Goal: Task Accomplishment & Management: Manage account settings

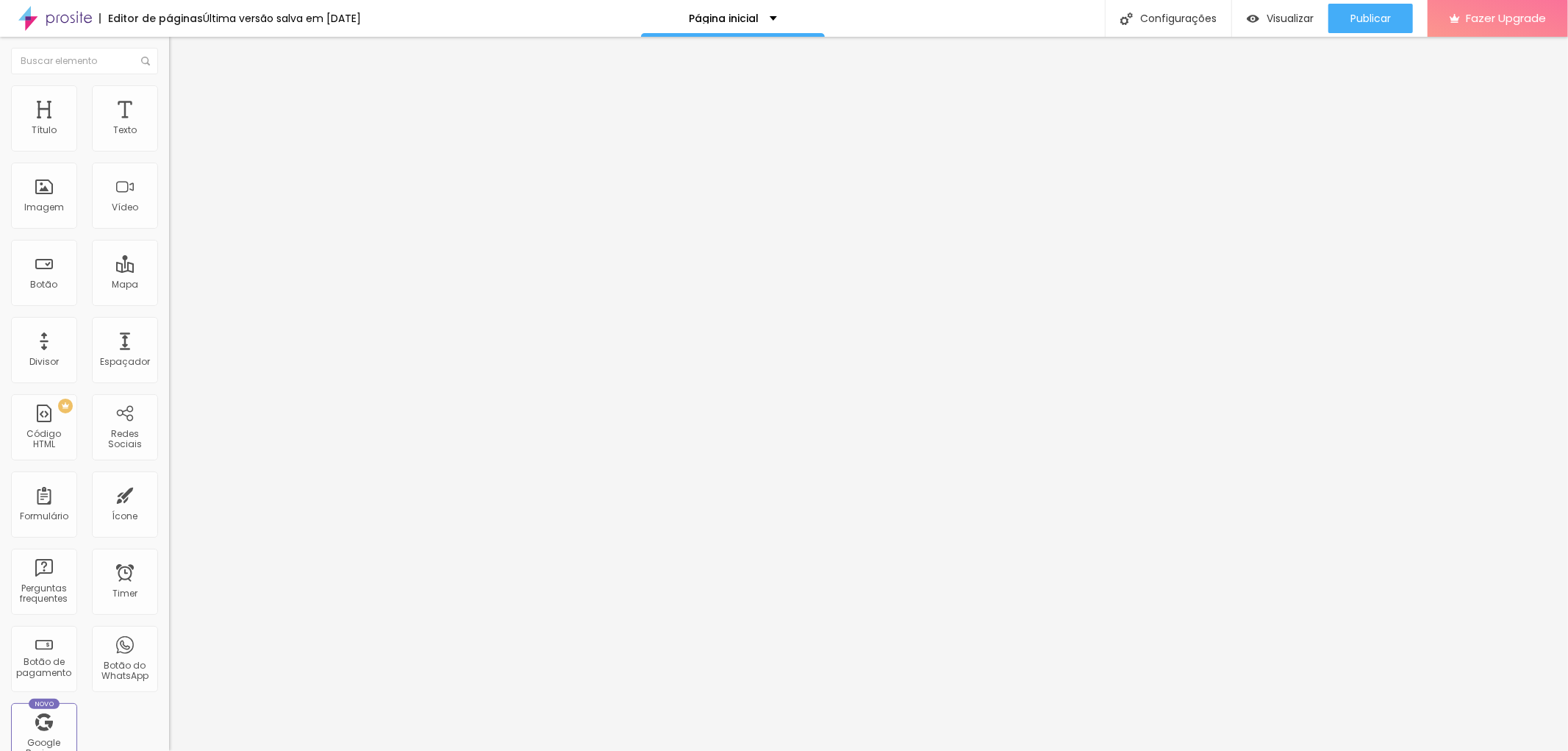
click at [183, 101] on span "Estilo" at bounding box center [194, 95] width 23 height 12
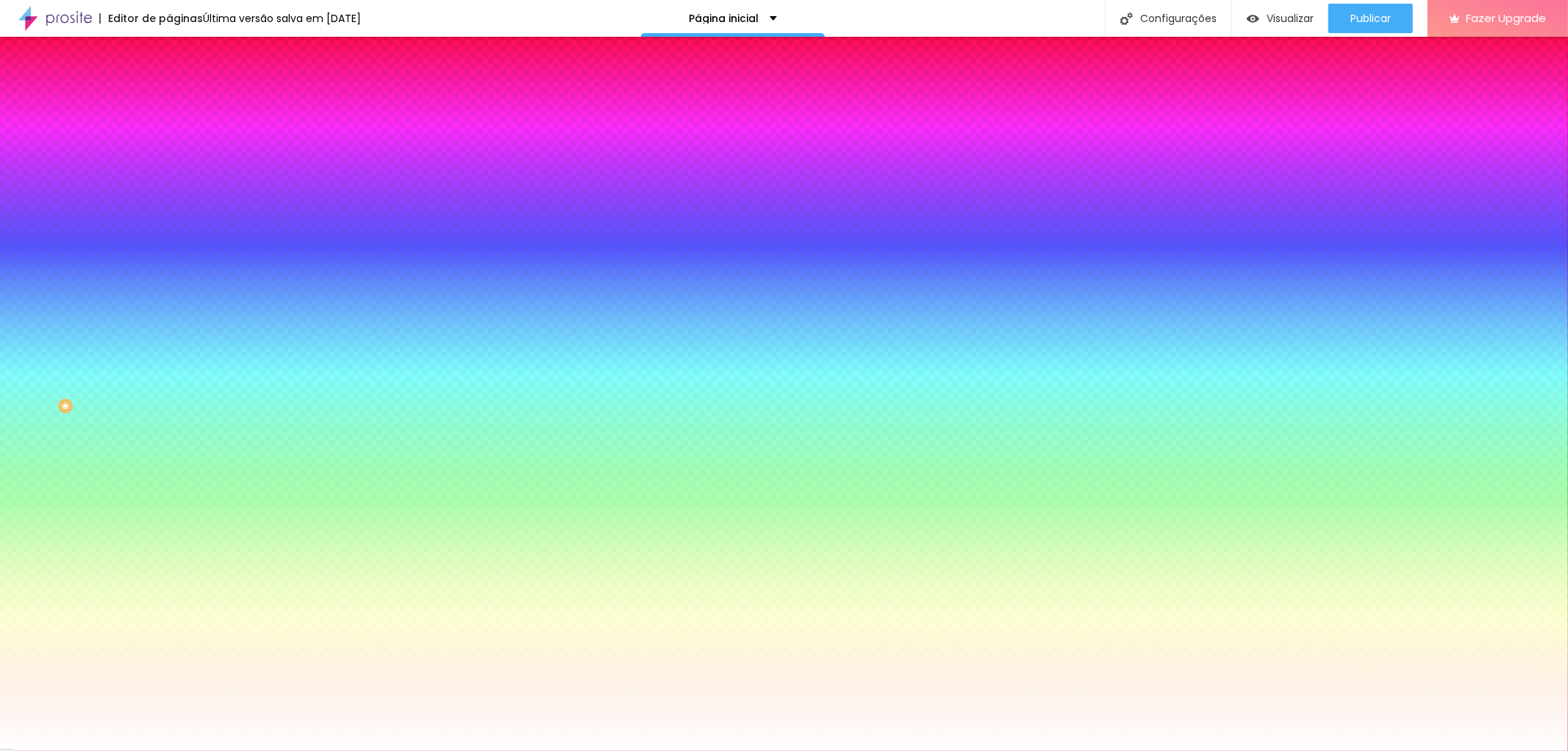
click at [169, 136] on span "Trocar imagem" at bounding box center [209, 129] width 80 height 12
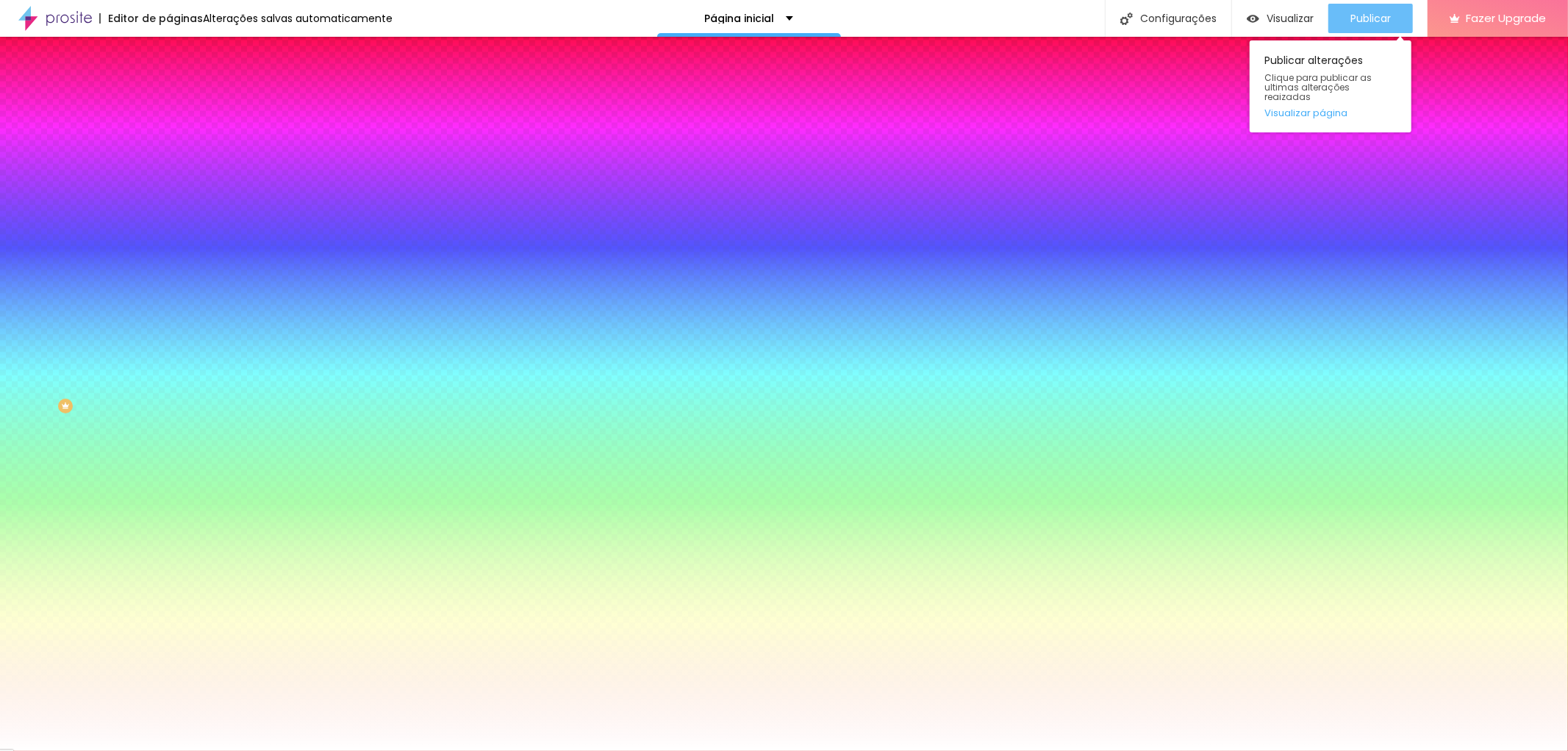
click at [1353, 13] on span "Publicar" at bounding box center [1370, 18] width 41 height 12
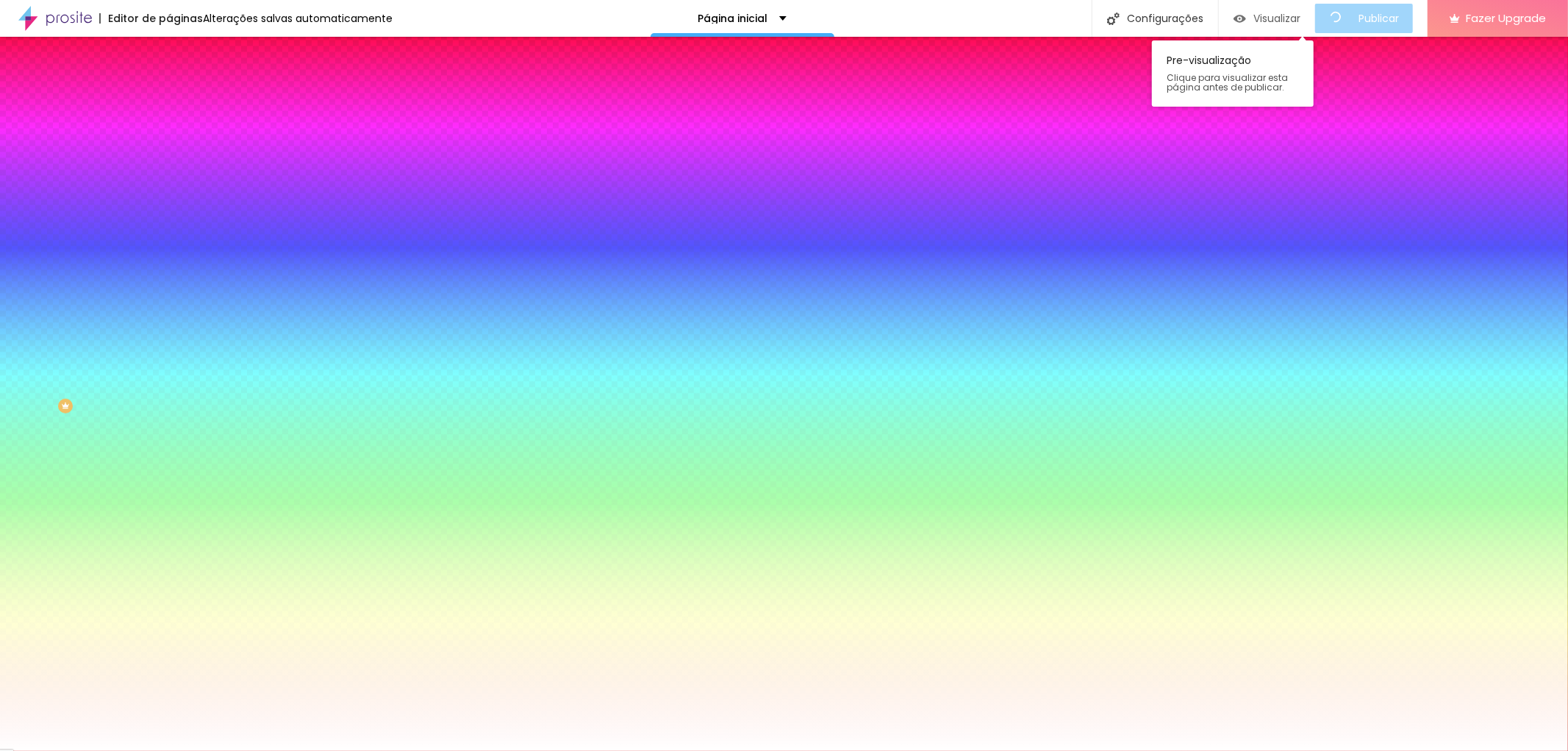
click at [1294, 12] on span "Visualizar" at bounding box center [1276, 18] width 47 height 12
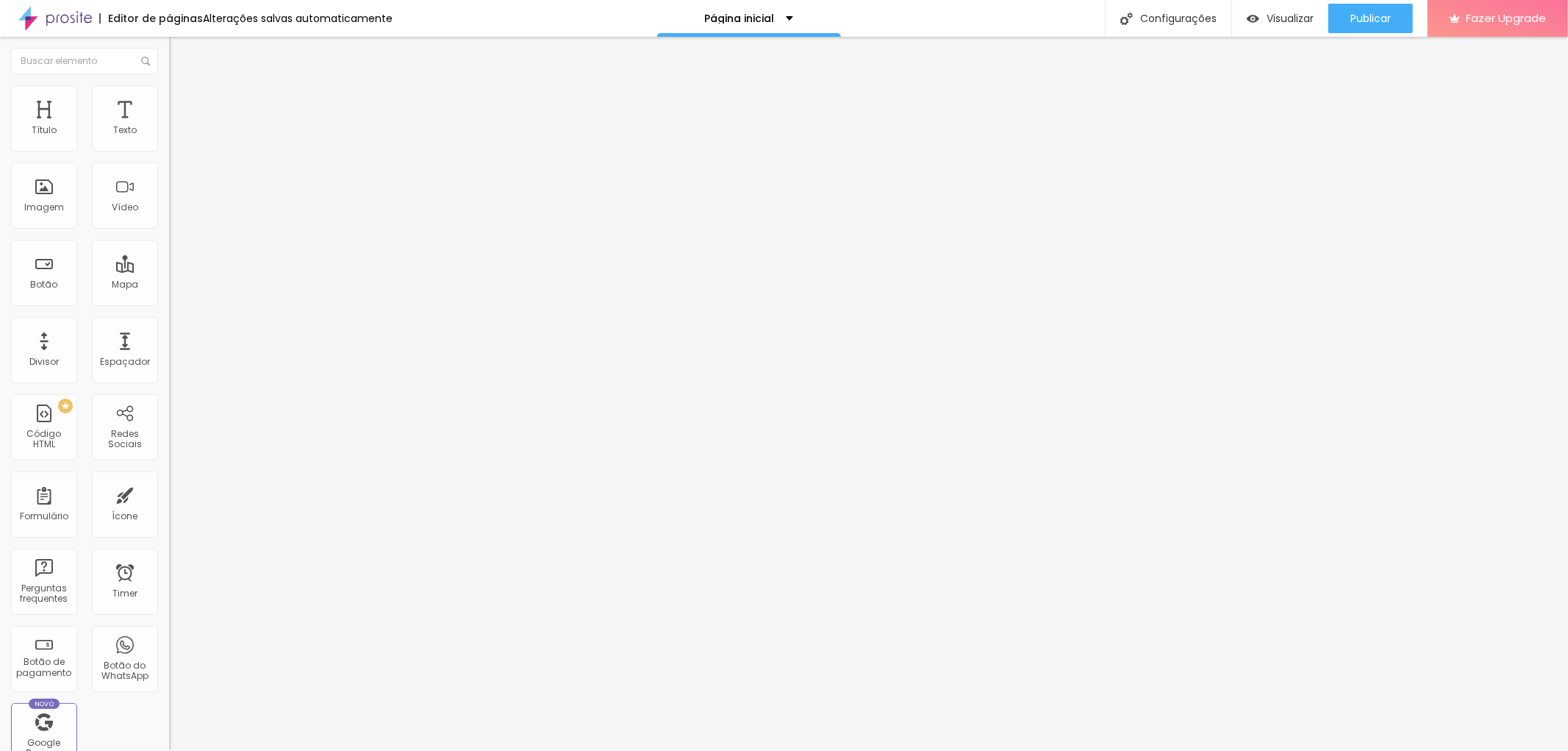
click at [169, 127] on span "Trocar imagem" at bounding box center [209, 121] width 80 height 12
click at [1338, 25] on button "Publicar" at bounding box center [1369, 18] width 84 height 29
